Goal: Ask a question

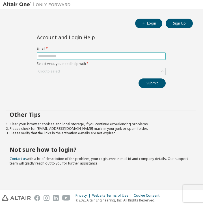
click at [57, 54] on input "text" at bounding box center [101, 56] width 126 height 5
type input "**********"
drag, startPoint x: 79, startPoint y: 57, endPoint x: 16, endPoint y: 56, distance: 63.8
click at [16, 56] on div "**********" at bounding box center [101, 69] width 197 height 69
click at [51, 56] on input "text" at bounding box center [101, 56] width 126 height 5
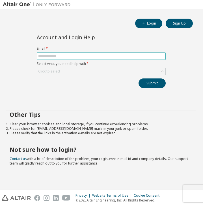
type input "**********"
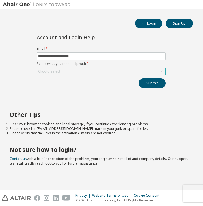
click at [63, 72] on div "Click to select" at bounding box center [101, 71] width 128 height 7
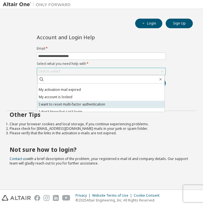
scroll to position [16, 0]
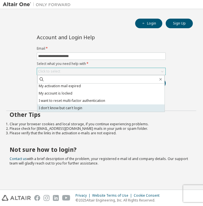
click at [79, 109] on li "I don't know but can't login" at bounding box center [100, 107] width 127 height 7
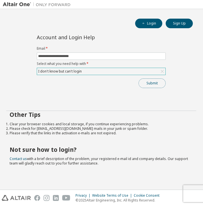
click at [155, 86] on button "Submit" at bounding box center [151, 84] width 27 height 10
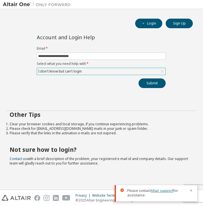
click at [159, 191] on link "Altair support" at bounding box center [162, 190] width 23 height 5
click at [164, 191] on link "Altair support" at bounding box center [162, 190] width 23 height 5
click at [85, 55] on input "**********" at bounding box center [101, 56] width 126 height 5
click at [149, 85] on button "Submit" at bounding box center [151, 84] width 27 height 10
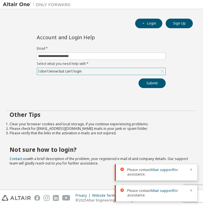
drag, startPoint x: 140, startPoint y: 192, endPoint x: 160, endPoint y: 193, distance: 19.5
click at [160, 193] on span "Please contact Altair support for assistance." at bounding box center [156, 193] width 59 height 9
click at [141, 197] on span "Please contact Altair support for assistance." at bounding box center [156, 193] width 59 height 9
drag, startPoint x: 149, startPoint y: 192, endPoint x: 174, endPoint y: 194, distance: 25.7
click at [174, 194] on span "Please contact Altair support for assistance." at bounding box center [156, 193] width 59 height 9
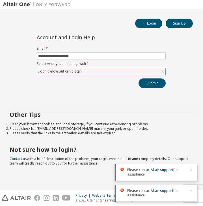
click at [158, 195] on span "Please contact Altair support for assistance." at bounding box center [156, 193] width 59 height 9
click at [112, 80] on div "Submit" at bounding box center [101, 84] width 129 height 10
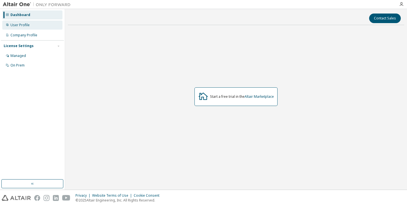
click at [21, 27] on div "User Profile" at bounding box center [32, 25] width 60 height 9
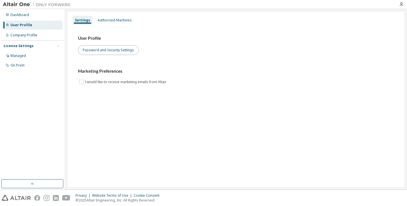
click at [113, 51] on button "Password and Security Settings" at bounding box center [108, 50] width 61 height 10
